Goal: Task Accomplishment & Management: Complete application form

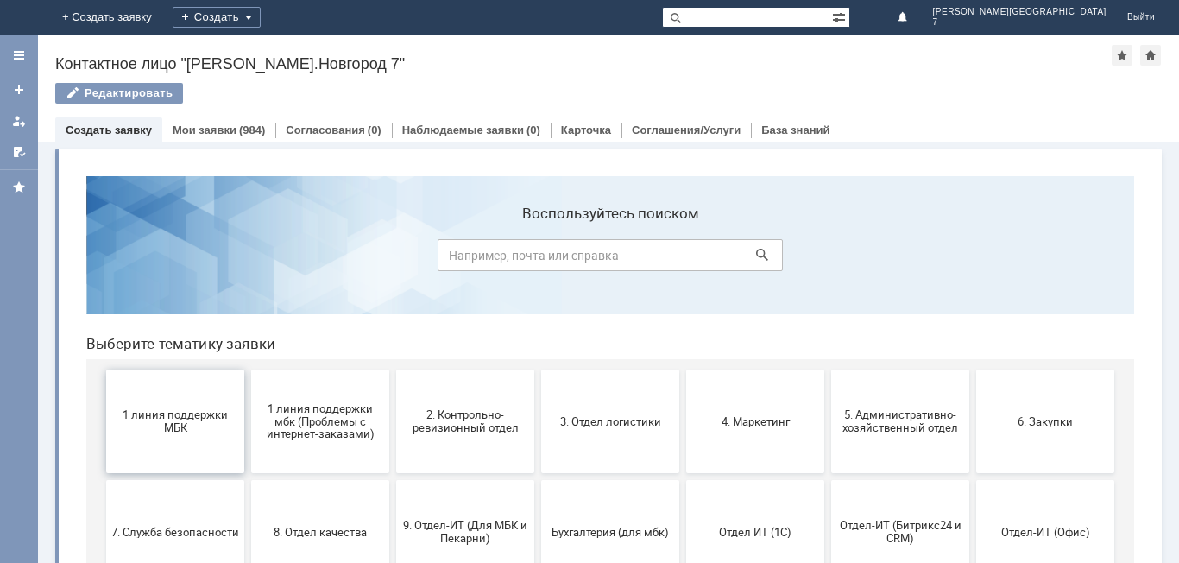
click at [177, 418] on span "1 линия поддержки МБК" at bounding box center [175, 421] width 128 height 26
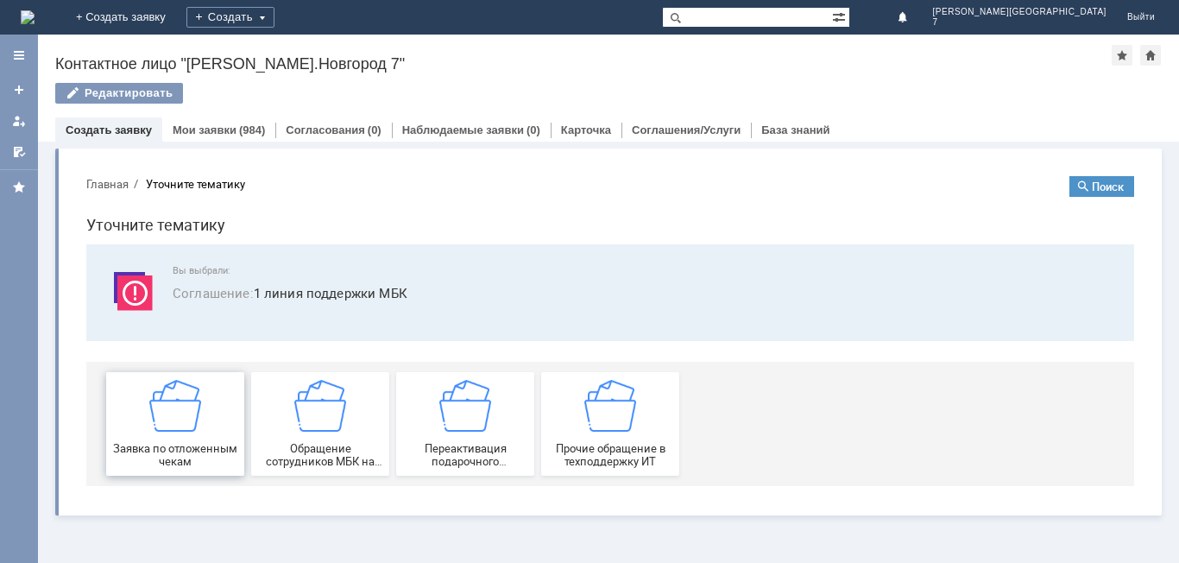
drag, startPoint x: 183, startPoint y: 429, endPoint x: 256, endPoint y: 589, distance: 176.5
click at [183, 429] on img at bounding box center [175, 406] width 52 height 52
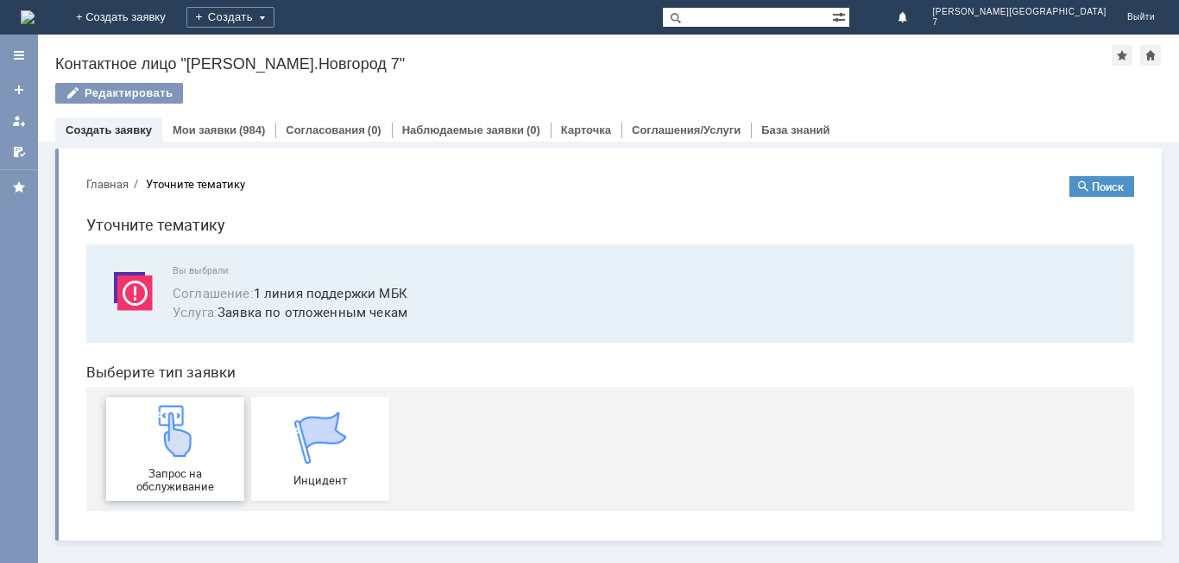
click at [218, 432] on div "Запрос на обслуживание" at bounding box center [175, 449] width 128 height 88
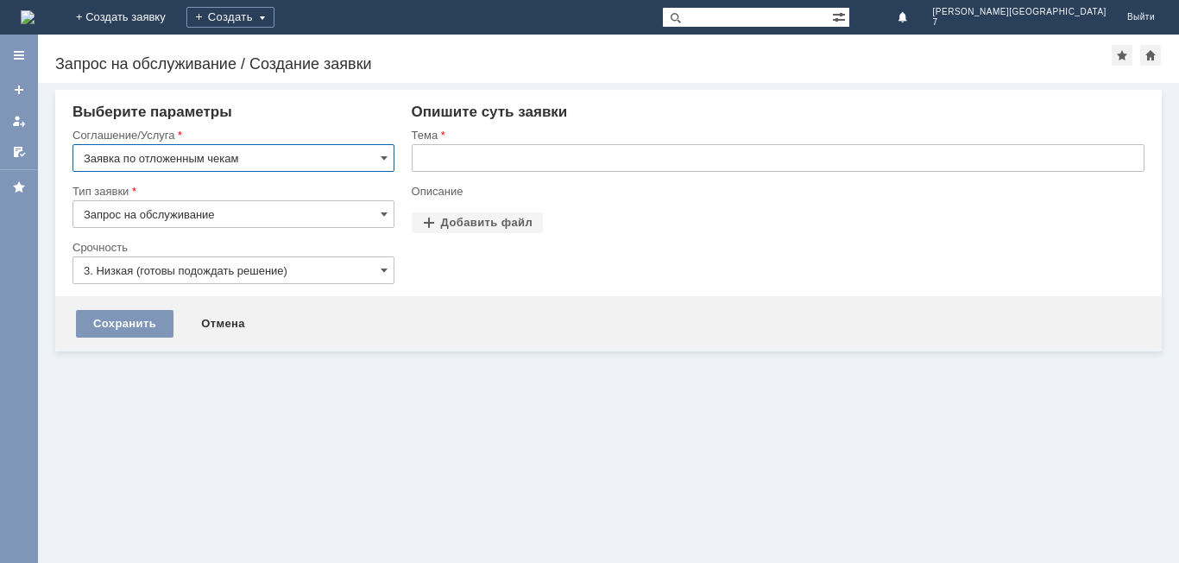
click at [530, 165] on input "text" at bounding box center [778, 158] width 733 height 28
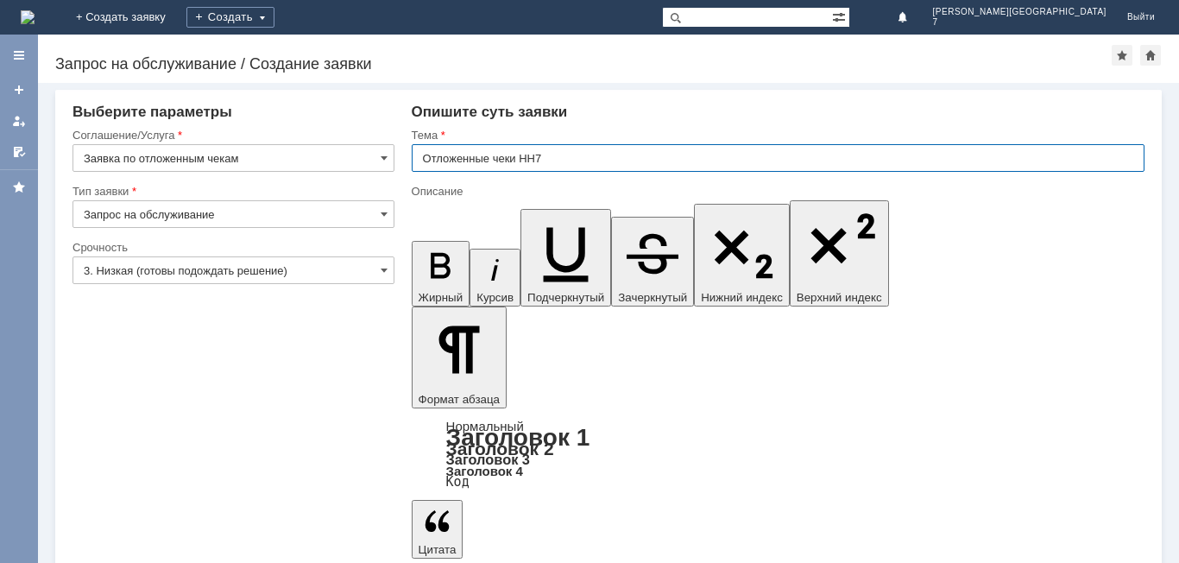
type input "Отложенные чеки НН7"
